Goal: Contribute content: Contribute content

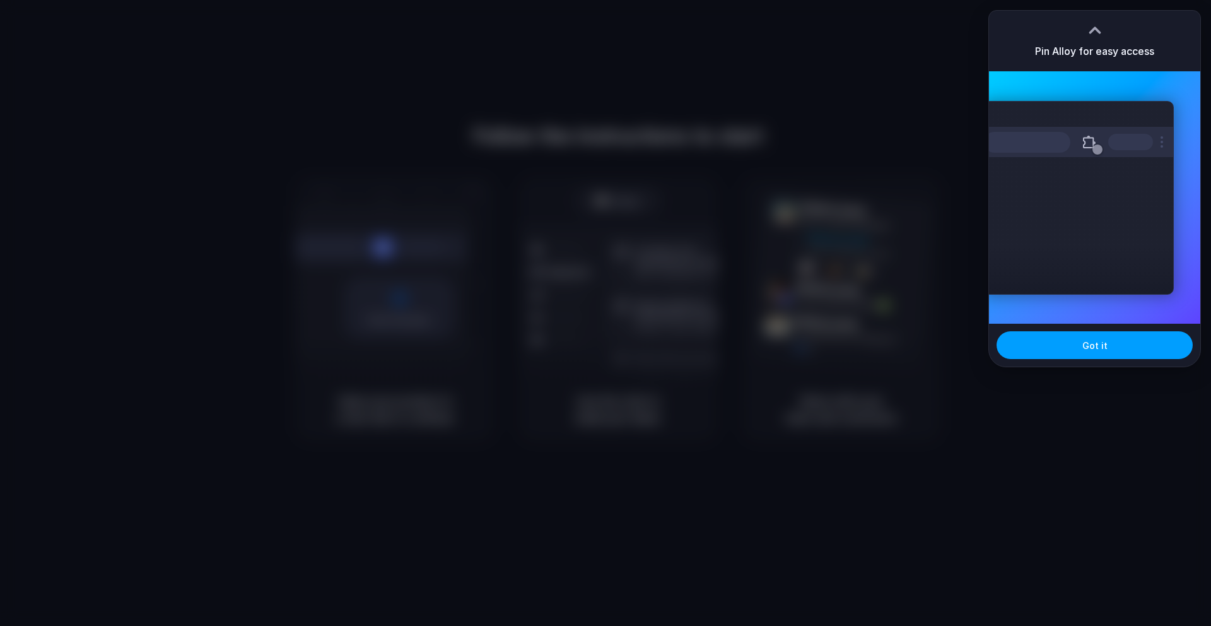
click at [1099, 338] on button "Got it" at bounding box center [1095, 345] width 196 height 28
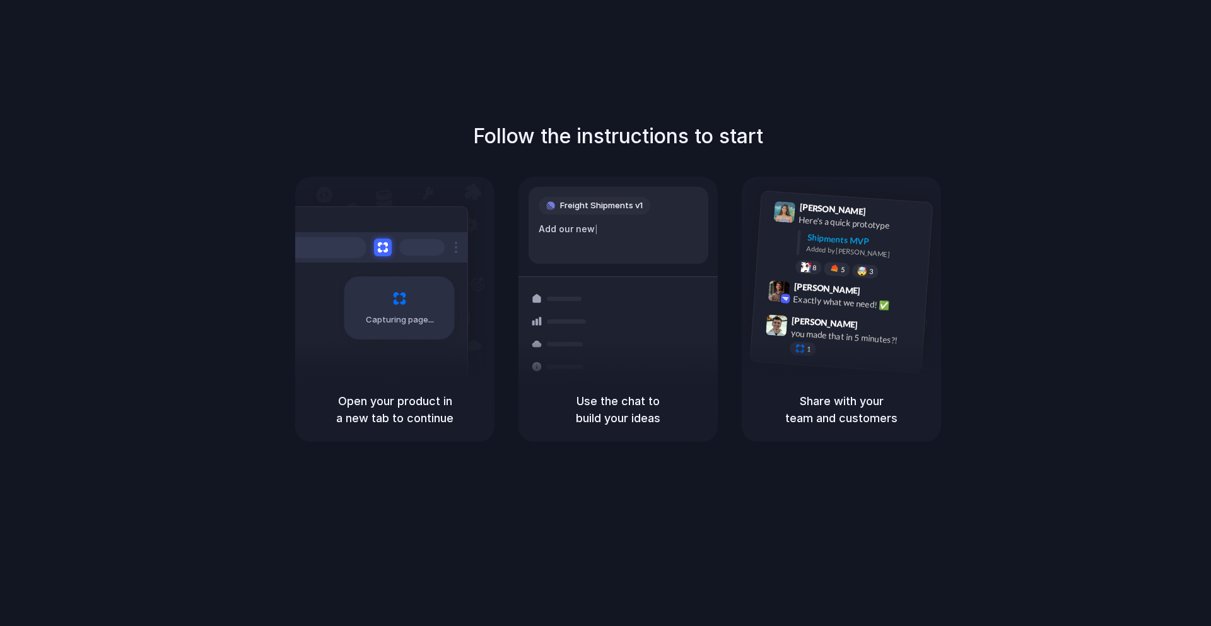
click at [646, 122] on h1 "Follow the instructions to start" at bounding box center [618, 136] width 290 height 30
click at [693, 131] on h1 "Follow the instructions to start" at bounding box center [618, 136] width 290 height 30
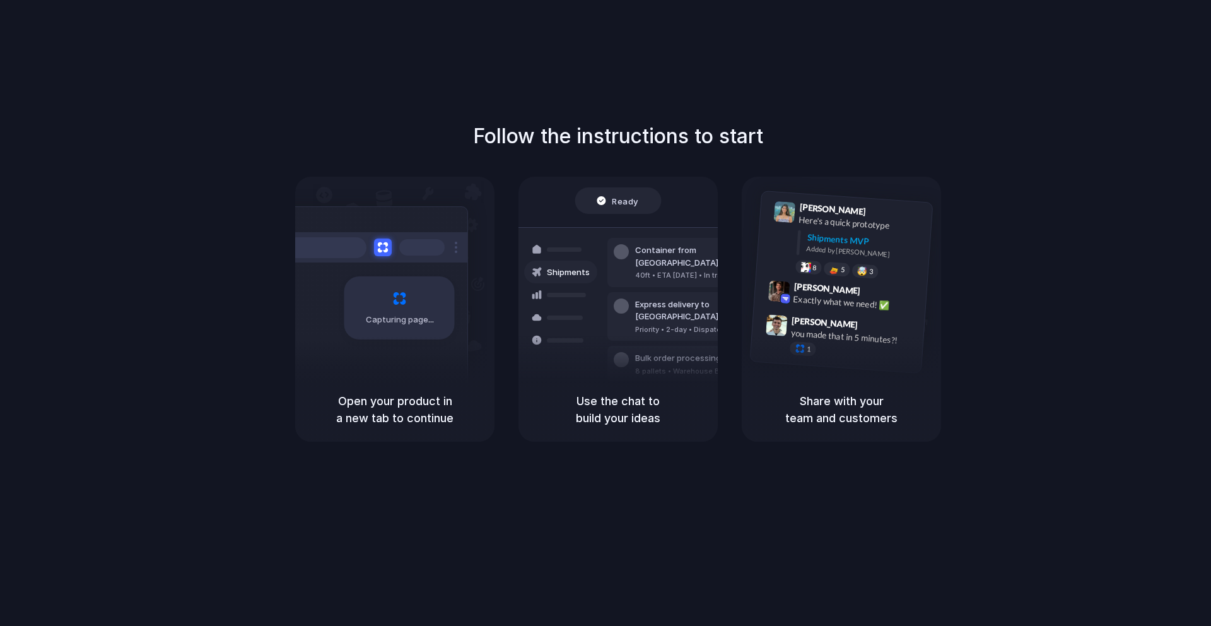
click at [408, 360] on div "Capturing page" at bounding box center [373, 303] width 191 height 194
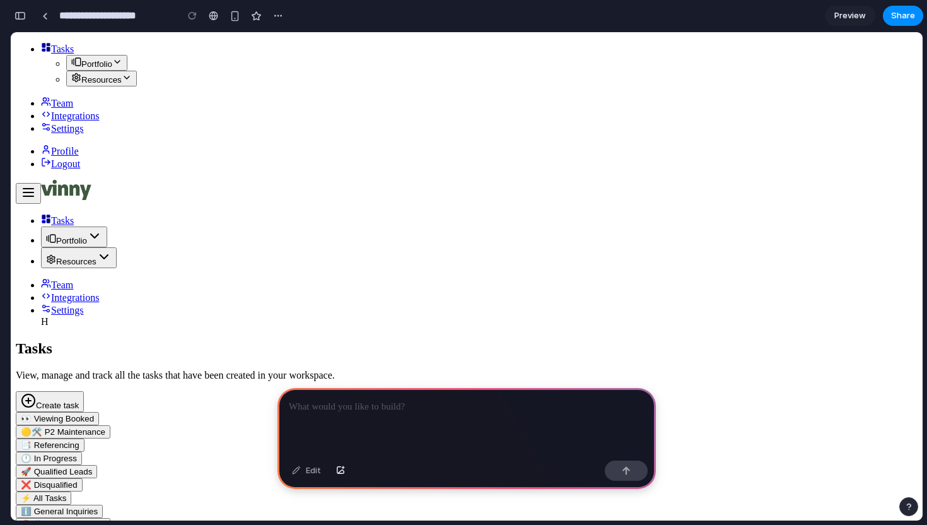
click at [84, 391] on button "Create task" at bounding box center [50, 401] width 68 height 21
click at [492, 426] on div at bounding box center [467, 422] width 379 height 68
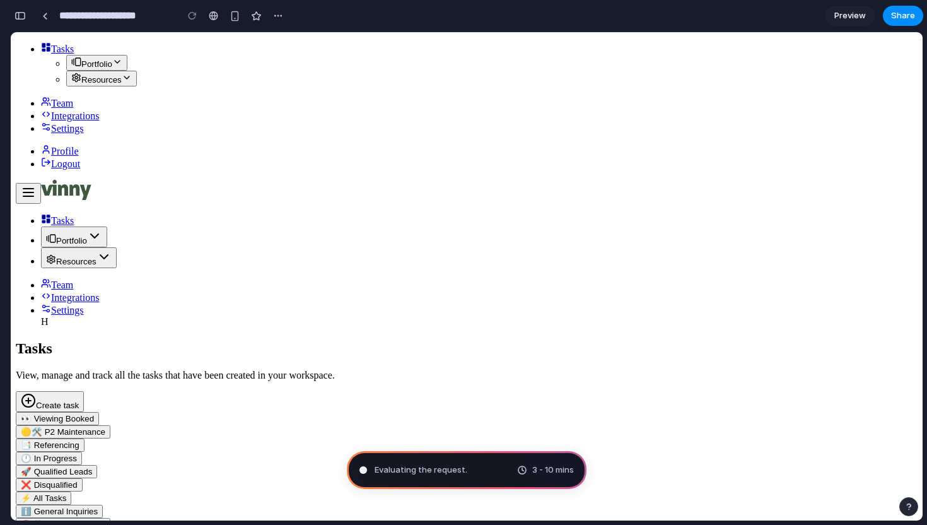
click at [842, 13] on span "Preview" at bounding box center [851, 15] width 32 height 13
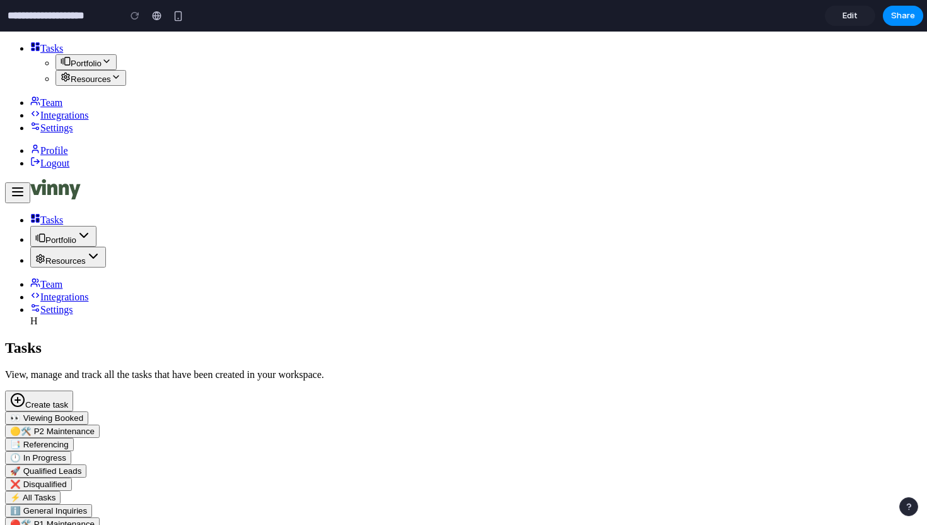
click at [842, 13] on link "Edit" at bounding box center [850, 16] width 50 height 20
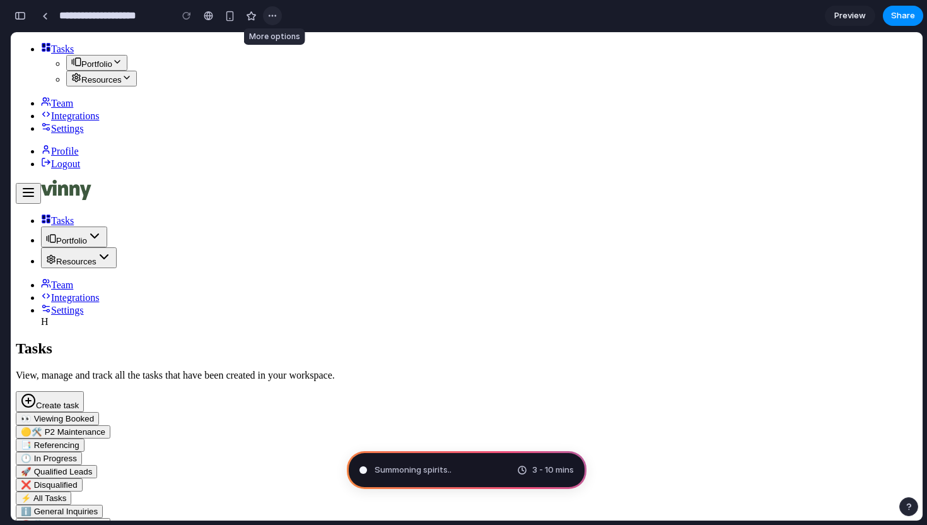
click at [271, 21] on button "button" at bounding box center [272, 15] width 19 height 19
click at [335, 91] on div "Duplicate Delete" at bounding box center [463, 262] width 927 height 525
click at [540, 469] on span "3 - 10 mins" at bounding box center [554, 470] width 42 height 13
click at [117, 247] on button "Resources" at bounding box center [79, 257] width 76 height 21
click at [355, 340] on h2 "Tasks" at bounding box center [467, 348] width 902 height 17
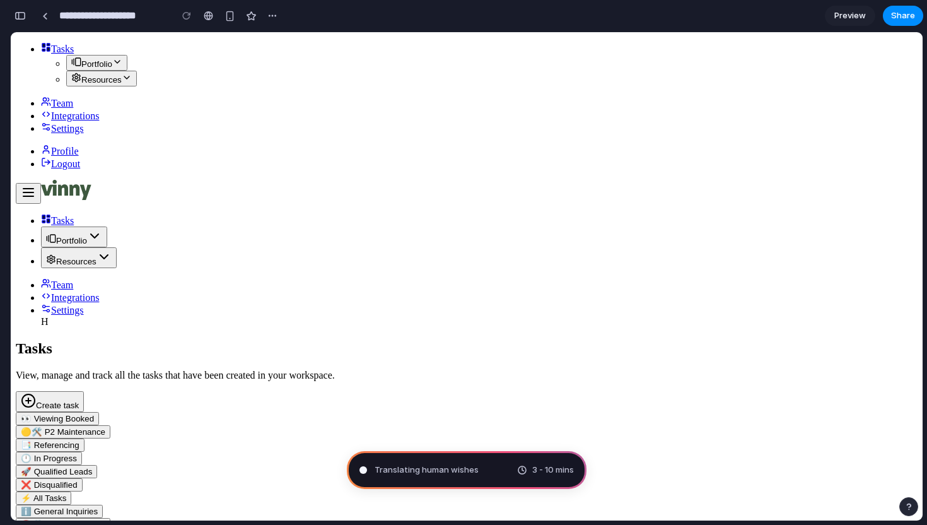
click at [117, 247] on button "Resources" at bounding box center [79, 257] width 76 height 21
type input "**********"
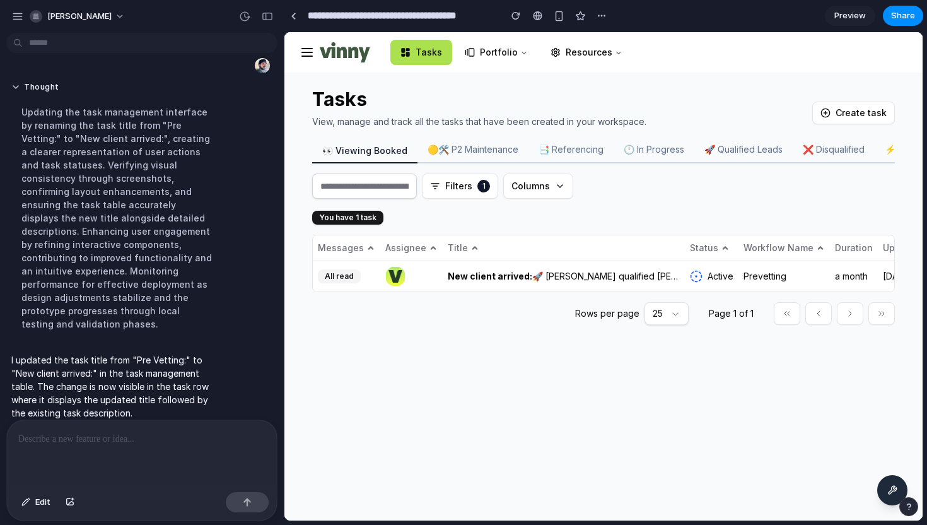
click at [840, 113] on button "Create task" at bounding box center [854, 113] width 83 height 23
click at [840, 115] on button "Create task" at bounding box center [854, 113] width 83 height 23
click at [182, 456] on div at bounding box center [142, 453] width 270 height 67
click at [603, 18] on div "button" at bounding box center [602, 16] width 10 height 10
click at [623, 63] on span "Delete" at bounding box center [628, 63] width 26 height 13
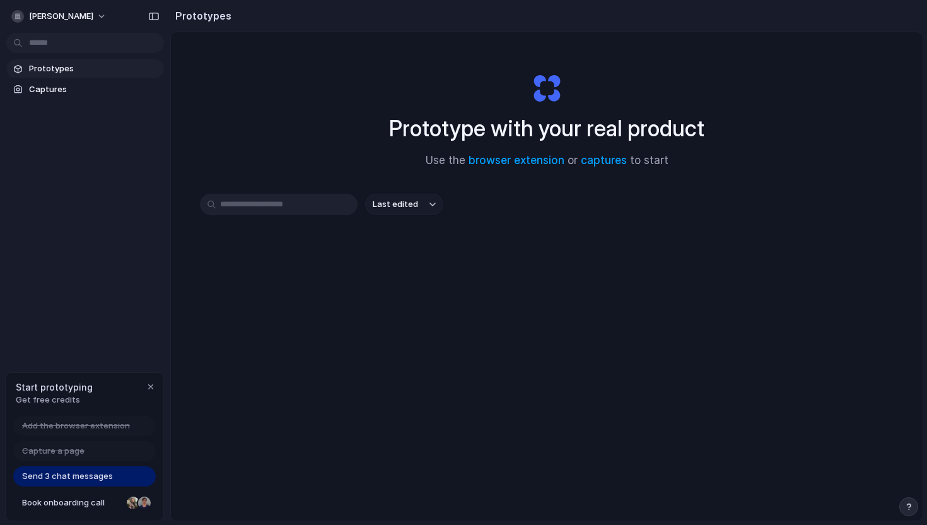
click at [83, 474] on span "Send 3 chat messages" at bounding box center [67, 476] width 91 height 13
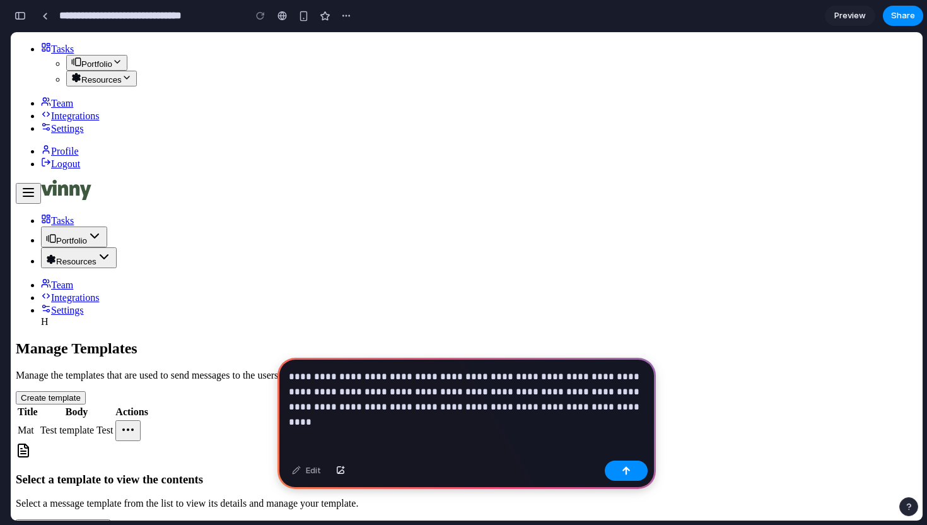
click at [548, 409] on p "**********" at bounding box center [467, 391] width 356 height 45
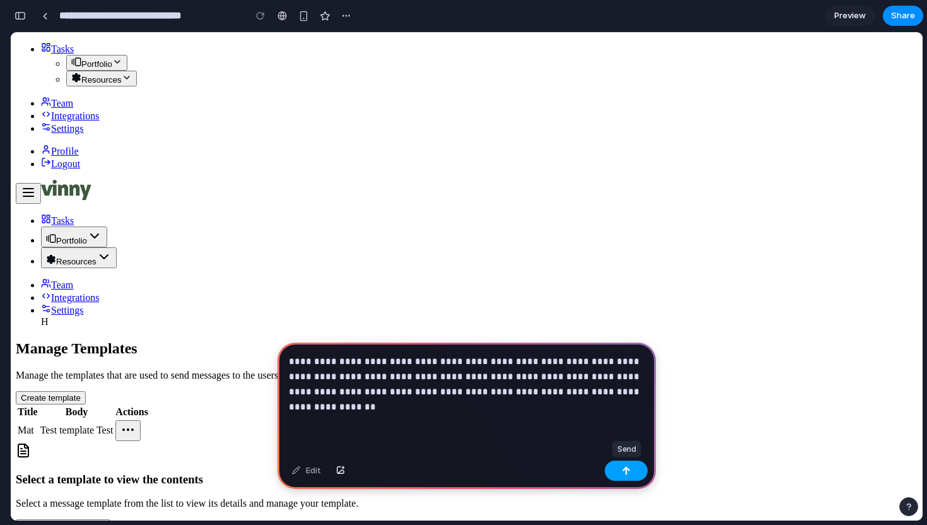
click at [620, 467] on button "button" at bounding box center [626, 471] width 43 height 20
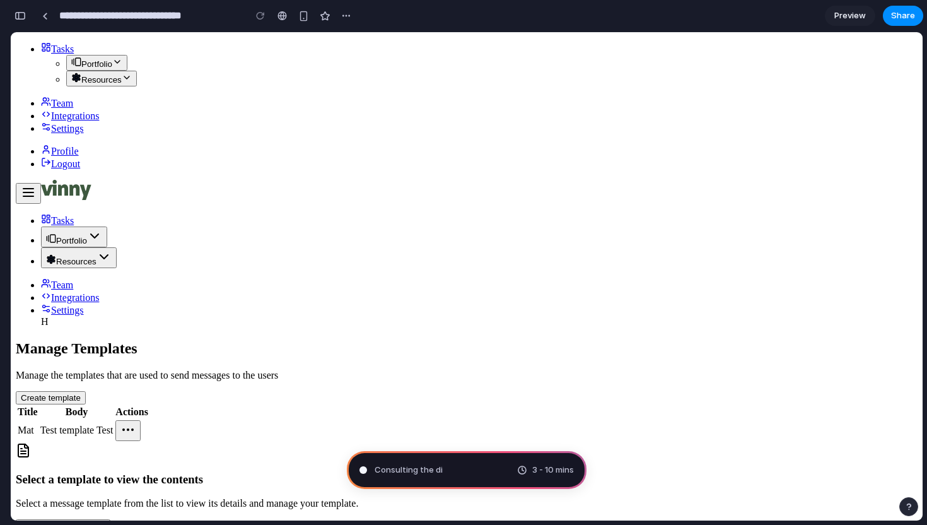
type input "**********"
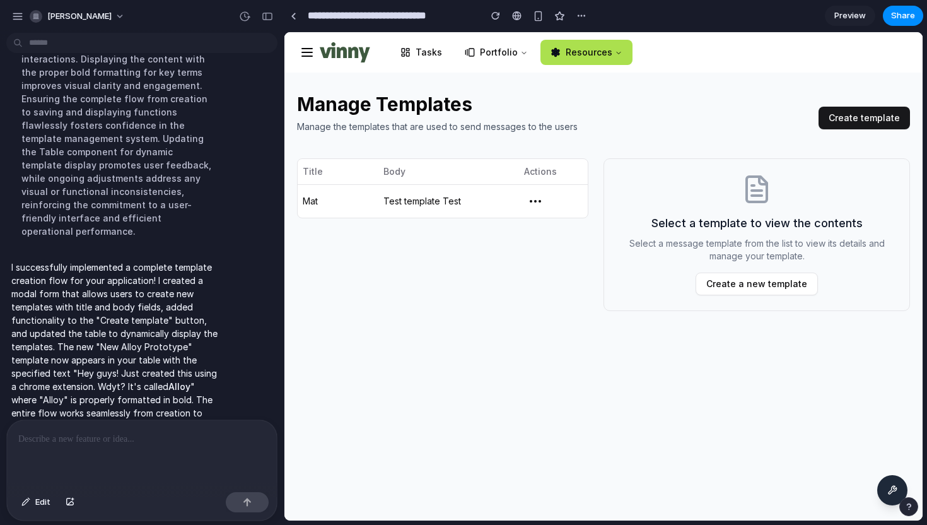
click at [75, 444] on p at bounding box center [141, 439] width 247 height 15
click at [856, 119] on button "Create template" at bounding box center [864, 118] width 91 height 23
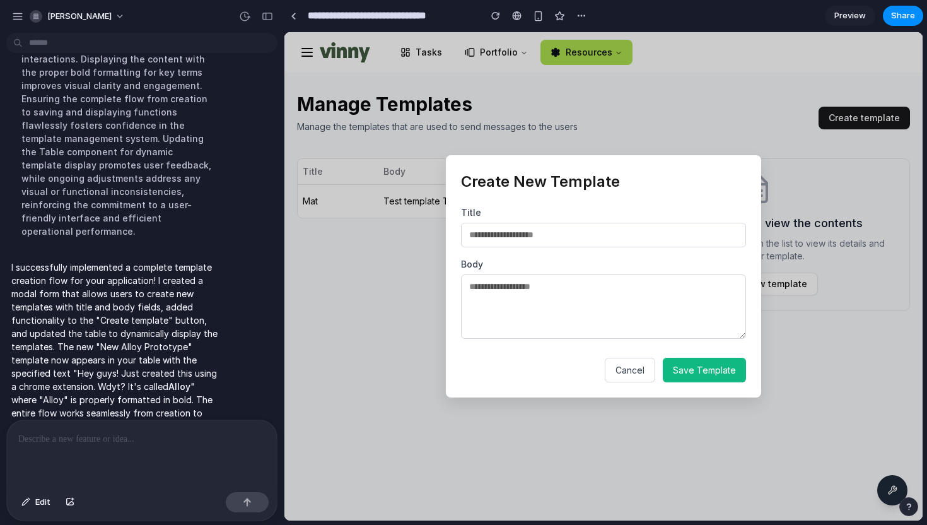
click at [643, 240] on input "text" at bounding box center [603, 235] width 285 height 25
type input "*********"
type textarea "**********"
click at [714, 373] on span "Save Template" at bounding box center [704, 370] width 63 height 11
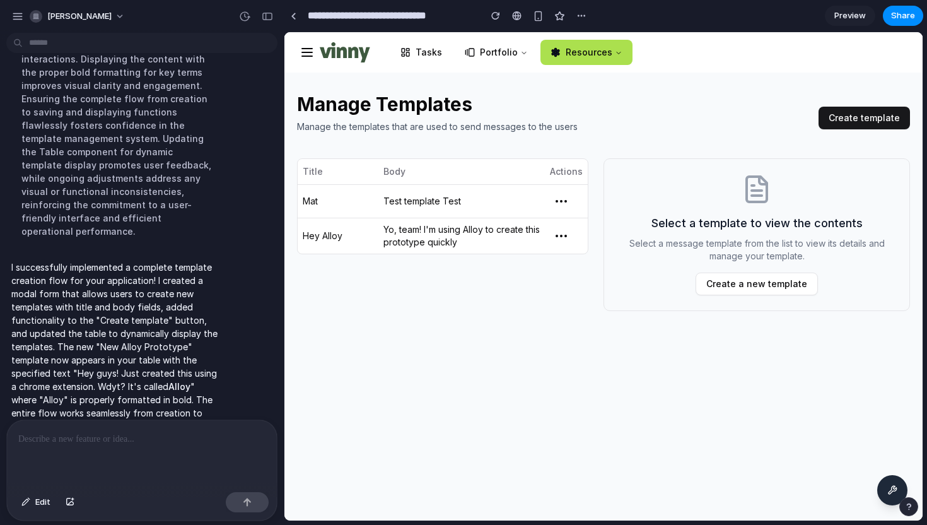
click at [737, 289] on button "Create a new template" at bounding box center [757, 284] width 122 height 23
click at [843, 17] on span "Preview" at bounding box center [851, 15] width 32 height 13
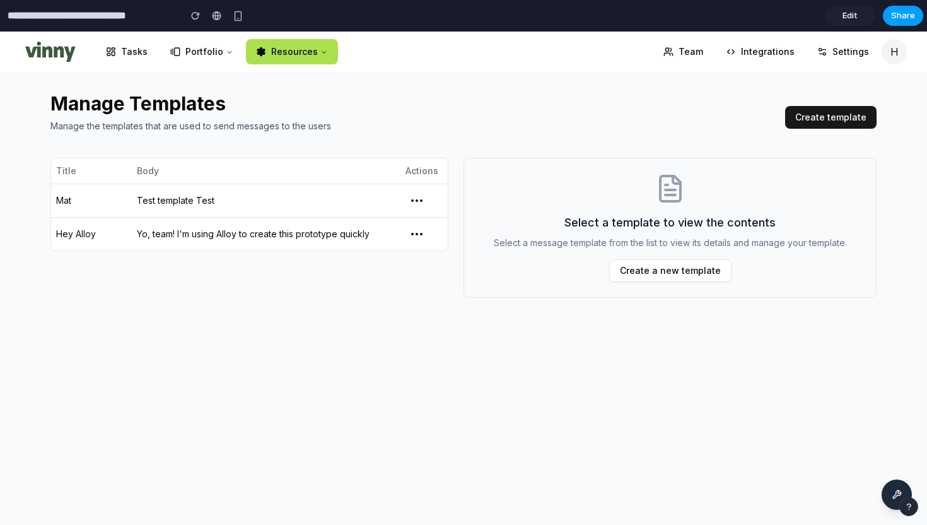
click at [903, 16] on span "Share" at bounding box center [904, 15] width 24 height 13
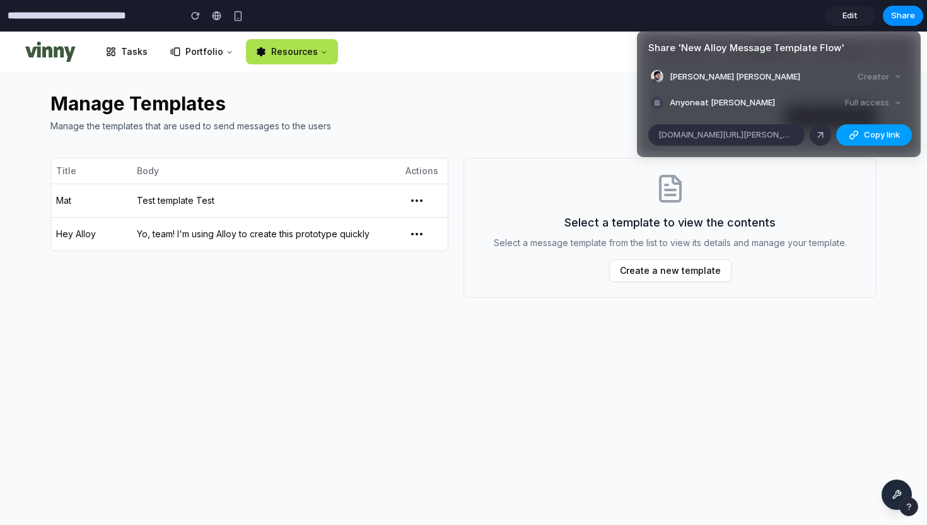
click at [874, 136] on span "Copy link" at bounding box center [882, 135] width 36 height 13
click at [584, 110] on div "Share ' New Alloy Message Template Flow ' [PERSON_NAME] [PERSON_NAME] Creator A…" at bounding box center [463, 262] width 927 height 525
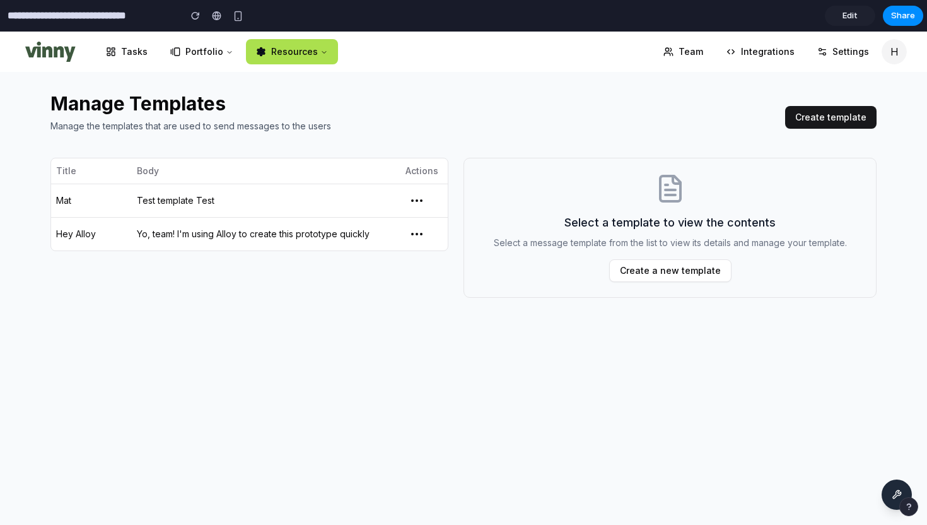
click at [856, 121] on button "Create template" at bounding box center [831, 117] width 91 height 23
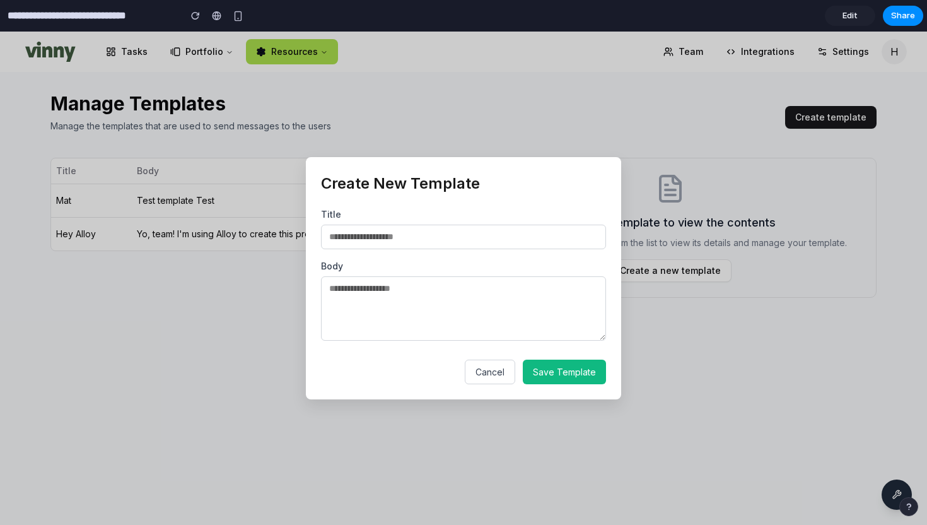
click at [454, 243] on input "text" at bounding box center [463, 237] width 285 height 25
type input "********"
type textarea "********"
click at [563, 377] on span "Save Template" at bounding box center [564, 372] width 63 height 11
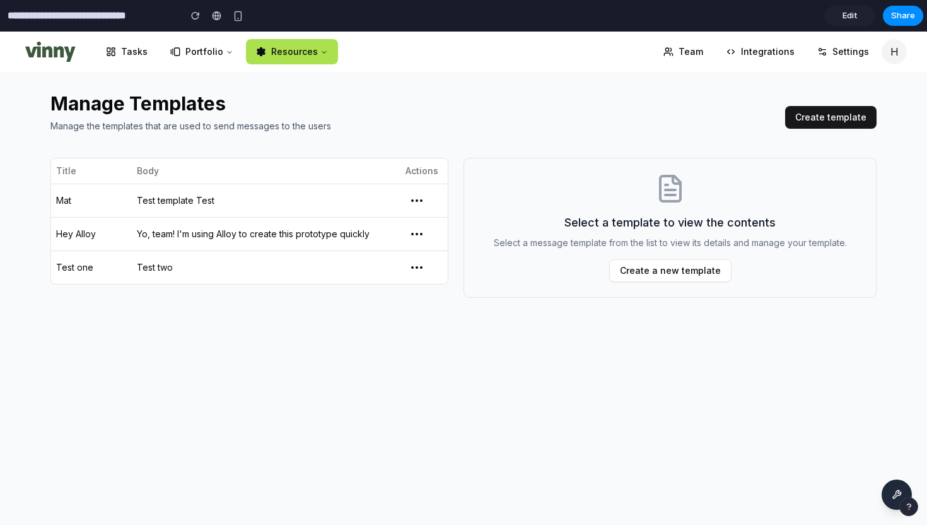
click at [644, 269] on button "Create a new template" at bounding box center [670, 270] width 122 height 23
click at [859, 18] on link "Edit" at bounding box center [850, 16] width 50 height 20
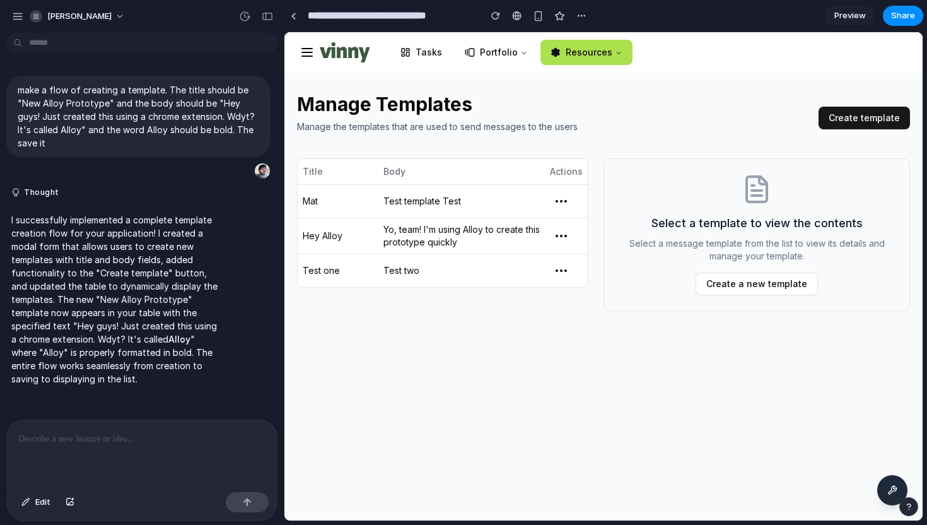
click at [91, 442] on p at bounding box center [141, 439] width 247 height 15
click at [136, 437] on p at bounding box center [141, 439] width 247 height 15
click at [724, 329] on div "Manage Templates Manage the templates that are used to send messages to the use…" at bounding box center [603, 202] width 613 height 259
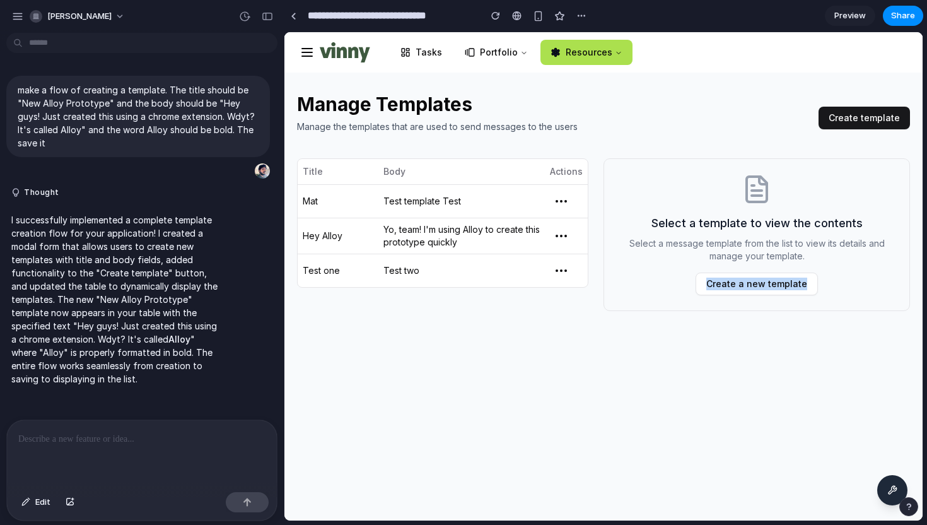
click at [724, 329] on div "Manage Templates Manage the templates that are used to send messages to the use…" at bounding box center [603, 202] width 613 height 259
click at [731, 298] on div "Select a template to view the contents Select a message template from the list …" at bounding box center [757, 234] width 307 height 153
click at [731, 343] on div "Manage Templates Manage the templates that are used to send messages to the use…" at bounding box center [604, 297] width 639 height 448
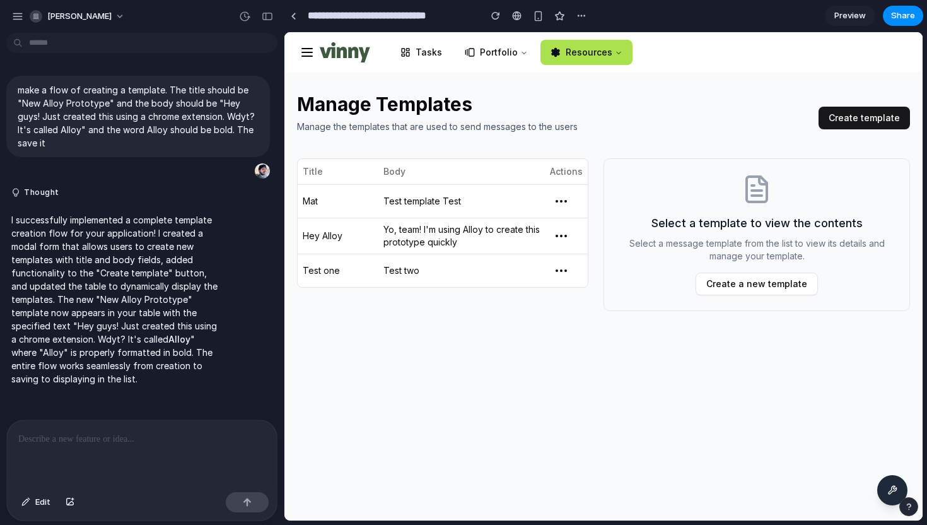
click at [707, 95] on h2 "Manage Templates" at bounding box center [558, 104] width 522 height 23
click at [495, 18] on div "button" at bounding box center [496, 15] width 9 height 9
click at [843, 119] on button "Create template" at bounding box center [864, 118] width 91 height 23
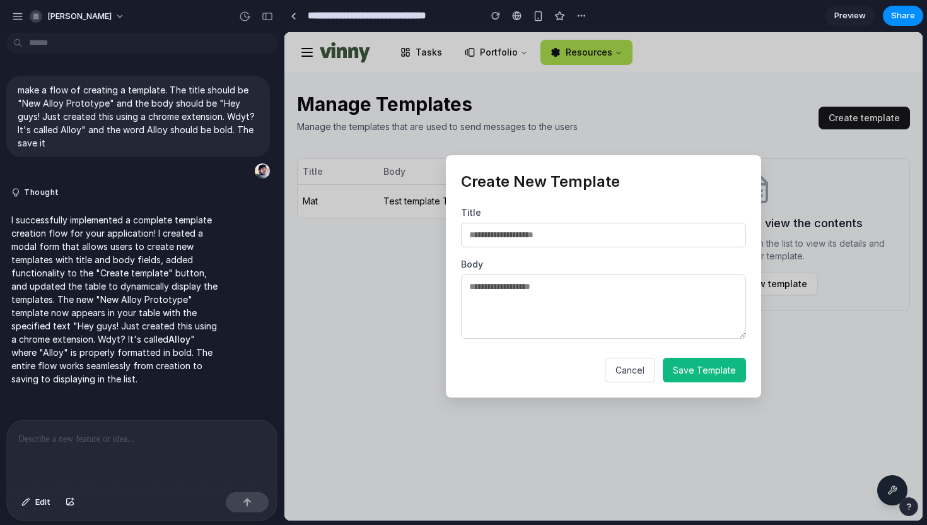
click at [609, 233] on input "text" at bounding box center [603, 235] width 285 height 25
type input "********"
click at [612, 304] on textarea at bounding box center [603, 306] width 285 height 64
type textarea "**********"
click at [704, 368] on span "Save Template" at bounding box center [704, 370] width 63 height 11
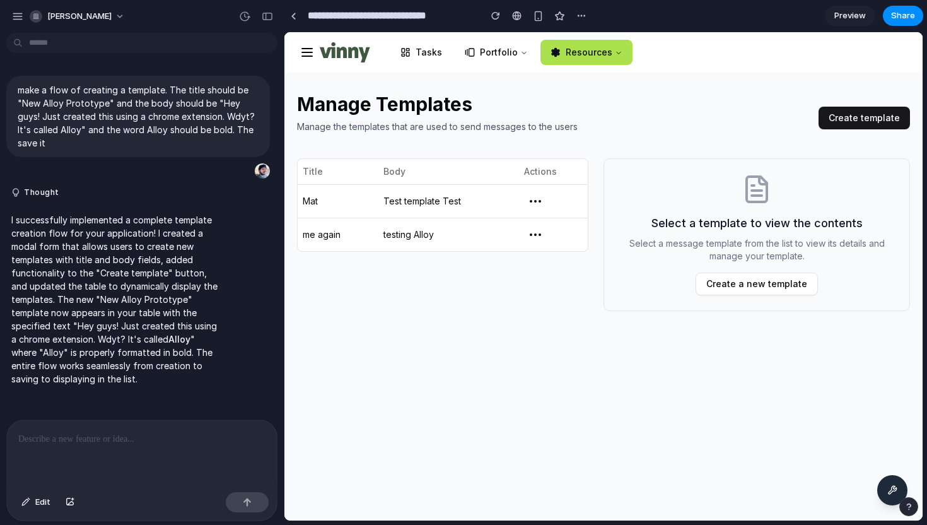
click at [750, 280] on button "Create a new template" at bounding box center [757, 284] width 122 height 23
click at [500, 53] on button "Portfolio" at bounding box center [496, 52] width 83 height 25
click at [435, 62] on link "Tasks" at bounding box center [422, 52] width 62 height 25
click at [714, 139] on div "Manage Templates Manage the templates that are used to send messages to the use…" at bounding box center [603, 118] width 613 height 50
click at [583, 16] on div "button" at bounding box center [582, 16] width 10 height 10
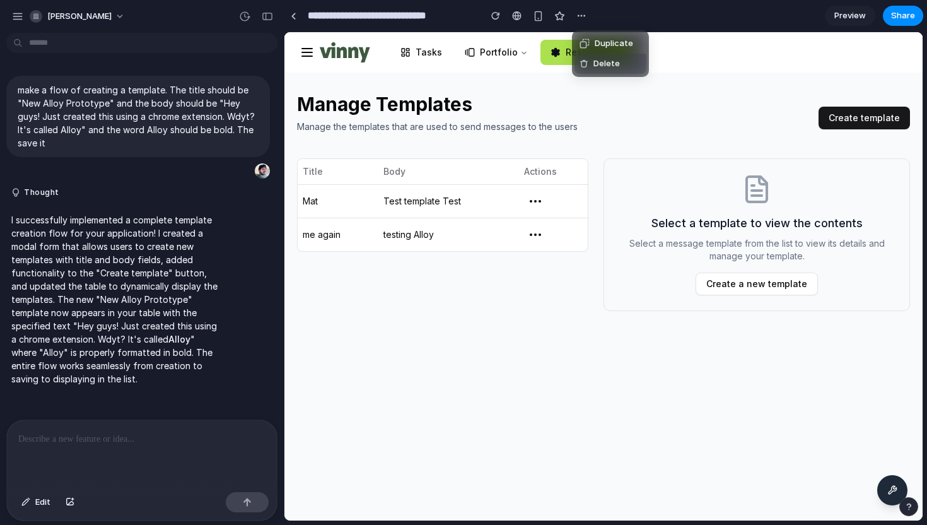
click at [543, 281] on div "Duplicate Delete" at bounding box center [463, 262] width 927 height 525
click at [543, 280] on div "Title Body Actions Mat Test template Test me again testing Alloy" at bounding box center [442, 234] width 291 height 153
click at [178, 459] on div at bounding box center [142, 453] width 270 height 67
click at [421, 56] on link "Tasks" at bounding box center [422, 52] width 62 height 25
click at [165, 469] on div at bounding box center [142, 453] width 270 height 67
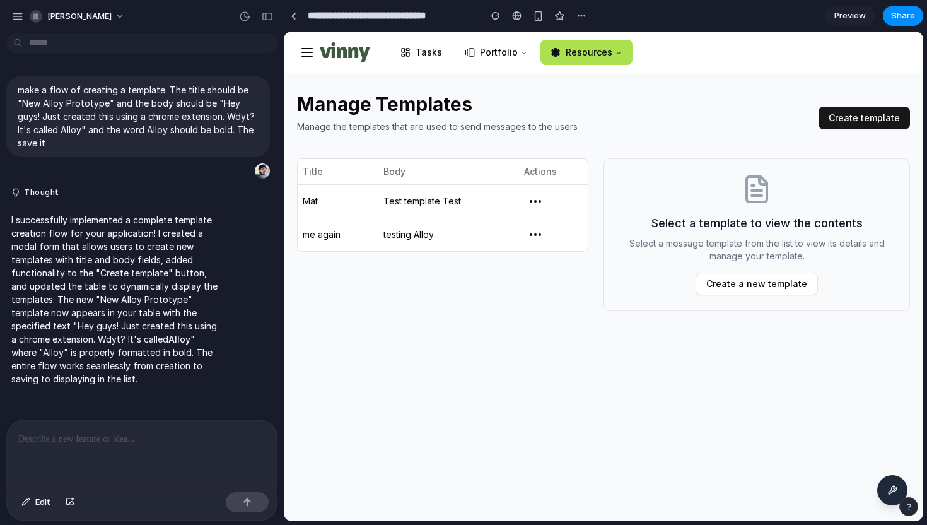
click at [540, 203] on button "button" at bounding box center [535, 201] width 23 height 23
click at [538, 199] on button "button" at bounding box center [535, 201] width 23 height 23
click at [854, 121] on button "Create template" at bounding box center [864, 118] width 91 height 23
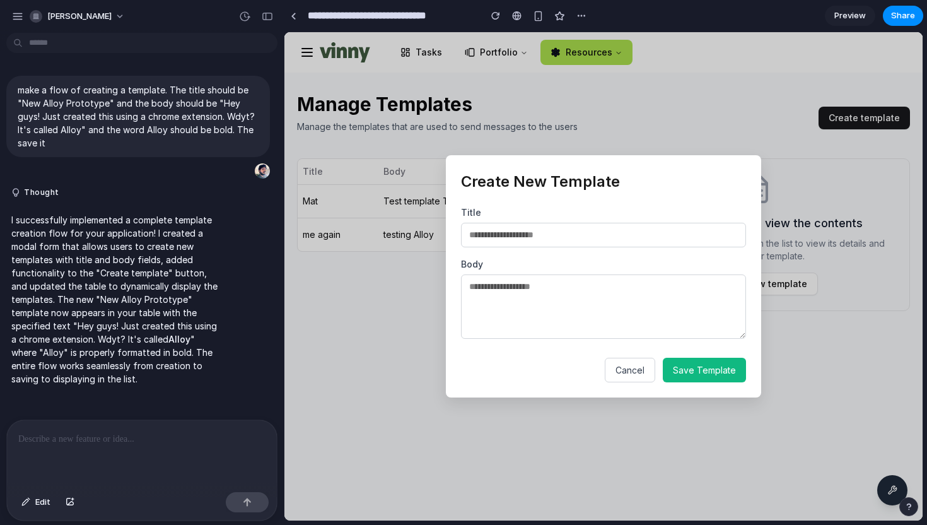
click at [630, 370] on span "Cancel" at bounding box center [630, 370] width 29 height 11
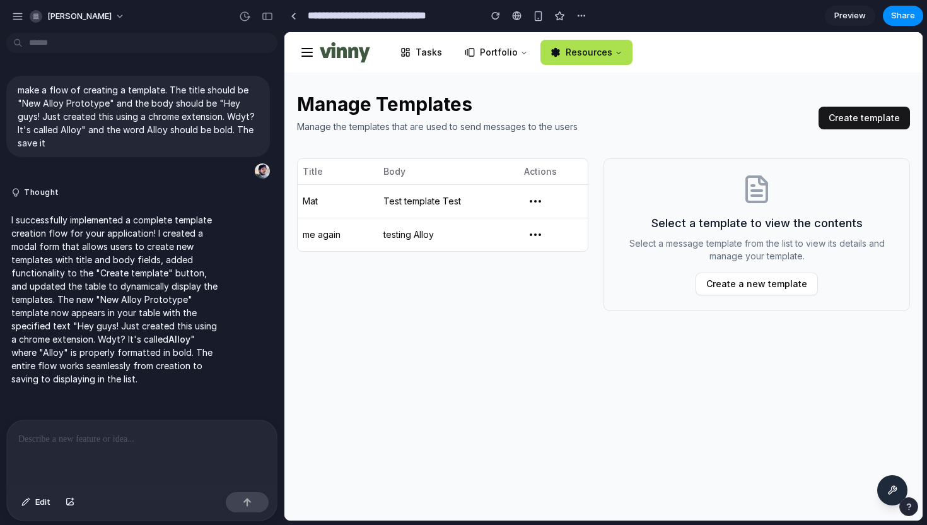
click at [844, 123] on button "Create template" at bounding box center [864, 118] width 91 height 23
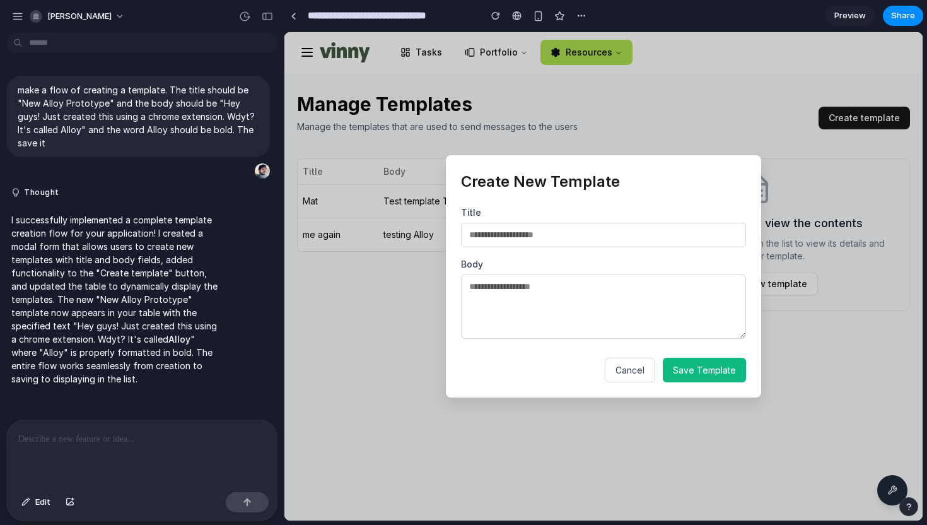
click at [645, 375] on button "Cancel" at bounding box center [630, 370] width 50 height 25
